Goal: Book appointment/travel/reservation

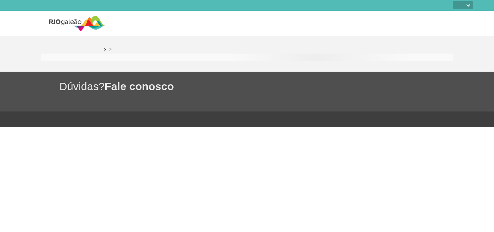
select select
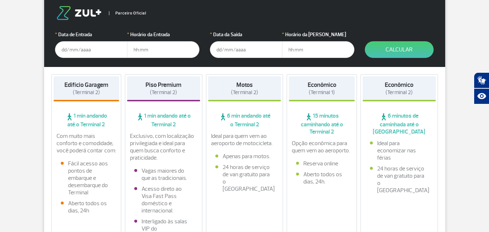
scroll to position [72, 0]
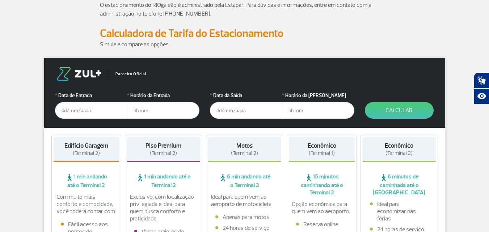
click at [72, 108] on input "text" at bounding box center [91, 110] width 72 height 17
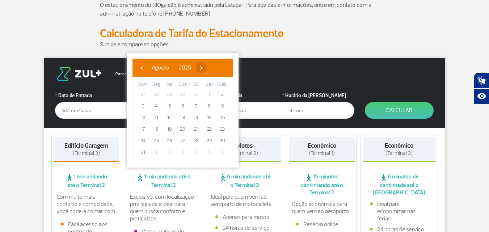
click at [207, 66] on span "›" at bounding box center [201, 67] width 11 height 11
click at [213, 66] on span "›" at bounding box center [207, 67] width 11 height 11
click at [209, 66] on span "›" at bounding box center [203, 67] width 11 height 11
click at [214, 66] on span "›" at bounding box center [208, 67] width 11 height 11
click at [199, 128] on span "25" at bounding box center [196, 129] width 12 height 12
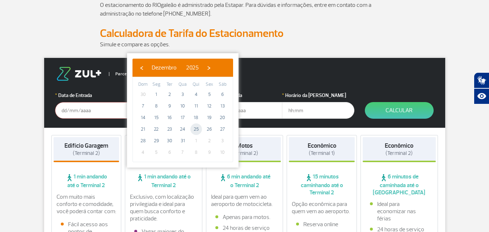
type input "[DATE]"
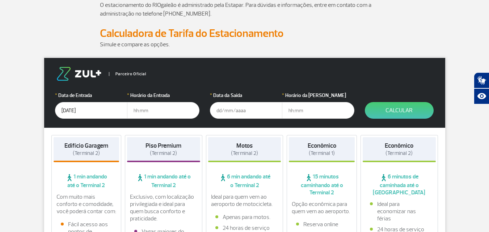
click at [150, 113] on input "text" at bounding box center [163, 110] width 72 height 17
type input "11:00"
click at [221, 112] on input "text" at bounding box center [246, 110] width 72 height 17
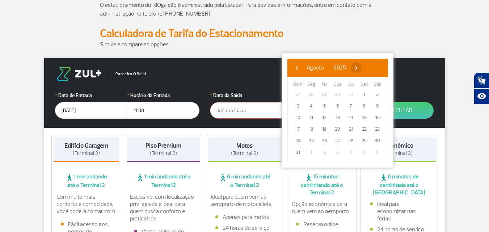
click at [361, 69] on span "›" at bounding box center [356, 67] width 11 height 11
click at [364, 69] on span "›" at bounding box center [358, 67] width 11 height 11
click at [369, 69] on span "›" at bounding box center [363, 67] width 11 height 11
click at [323, 116] on span "13" at bounding box center [324, 118] width 12 height 12
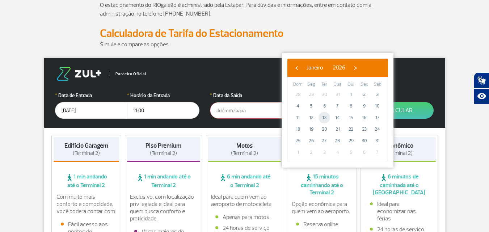
type input "[DATE]"
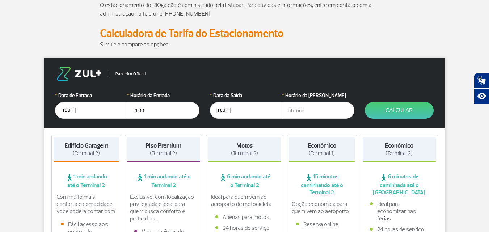
click at [303, 111] on input "text" at bounding box center [318, 110] width 72 height 17
type input "11:00"
click at [402, 109] on button "Calcular" at bounding box center [399, 110] width 69 height 17
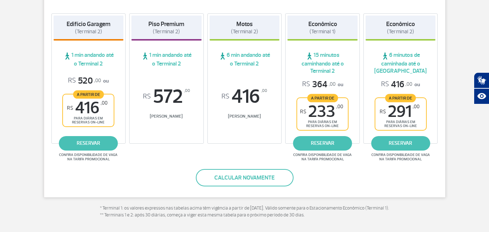
scroll to position [145, 0]
click at [325, 144] on link "reservar" at bounding box center [322, 143] width 59 height 14
